Goal: Information Seeking & Learning: Learn about a topic

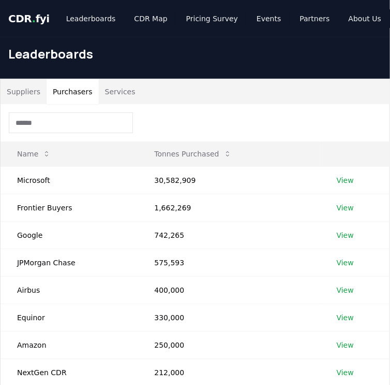
click at [65, 92] on button "Purchasers" at bounding box center [73, 91] width 52 height 25
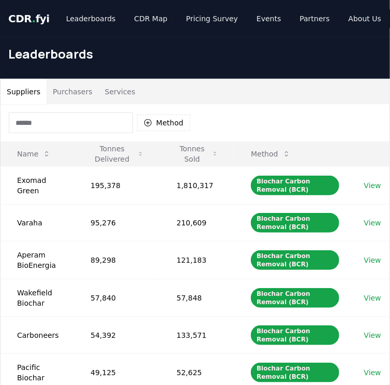
click at [25, 92] on button "Suppliers" at bounding box center [24, 91] width 46 height 25
click at [75, 92] on button "Purchasers" at bounding box center [73, 91] width 52 height 25
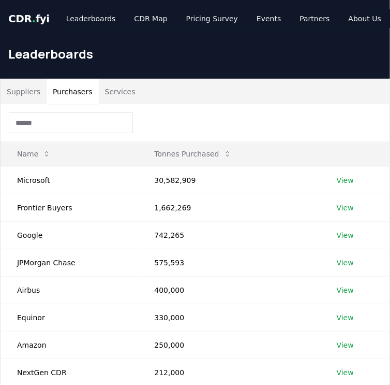
click at [108, 98] on button "Services" at bounding box center [120, 91] width 43 height 25
click at [77, 95] on button "Purchasers" at bounding box center [73, 91] width 52 height 25
click at [68, 89] on button "Purchasers" at bounding box center [73, 91] width 52 height 25
click at [66, 94] on button "Purchasers" at bounding box center [73, 91] width 52 height 25
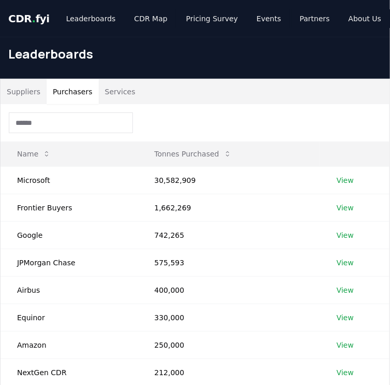
drag, startPoint x: 66, startPoint y: 94, endPoint x: 226, endPoint y: 120, distance: 162.0
click at [226, 120] on div at bounding box center [195, 122] width 389 height 37
click at [51, 91] on button "Purchasers" at bounding box center [73, 91] width 52 height 25
click at [68, 91] on button "Purchasers" at bounding box center [73, 91] width 52 height 25
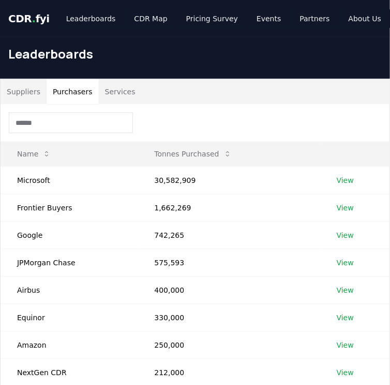
click at [68, 91] on button "Purchasers" at bounding box center [73, 91] width 52 height 25
click at [22, 96] on button "Suppliers" at bounding box center [24, 91] width 46 height 25
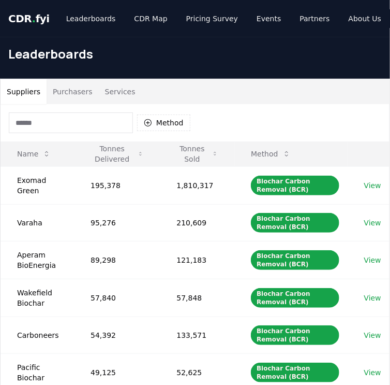
click at [63, 92] on button "Purchasers" at bounding box center [73, 91] width 52 height 25
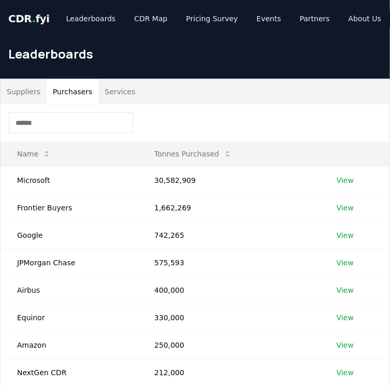
click at [63, 92] on button "Purchasers" at bounding box center [73, 91] width 52 height 25
click at [65, 91] on button "Purchasers" at bounding box center [73, 91] width 52 height 25
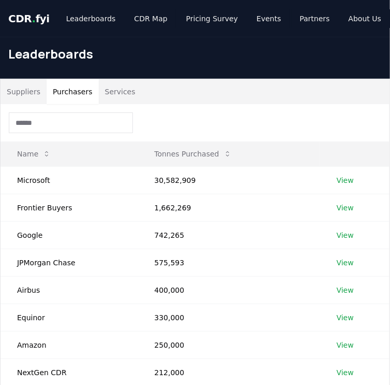
click at [65, 91] on button "Purchasers" at bounding box center [73, 91] width 52 height 25
click at [58, 125] on input at bounding box center [71, 122] width 124 height 21
click at [177, 115] on div at bounding box center [195, 122] width 389 height 37
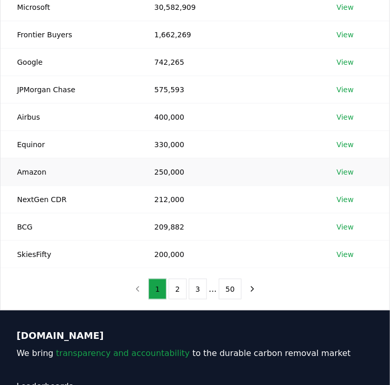
scroll to position [207, 0]
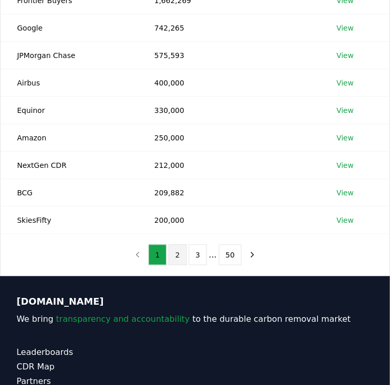
click at [180, 257] on button "2" at bounding box center [178, 254] width 18 height 21
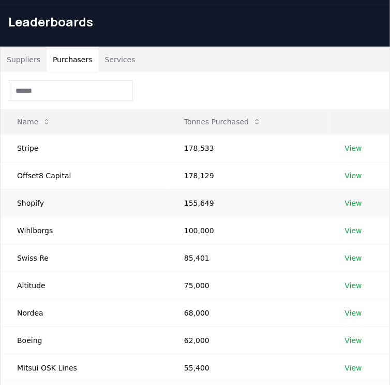
scroll to position [0, 0]
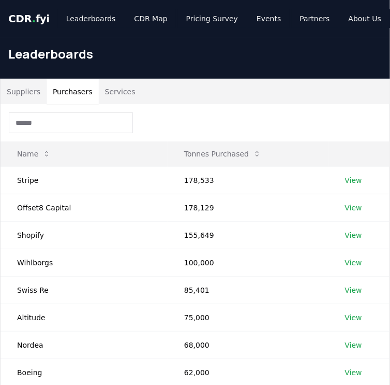
drag, startPoint x: 52, startPoint y: 92, endPoint x: 30, endPoint y: 119, distance: 34.6
click at [30, 120] on input at bounding box center [71, 122] width 124 height 21
